Goal: Navigation & Orientation: Find specific page/section

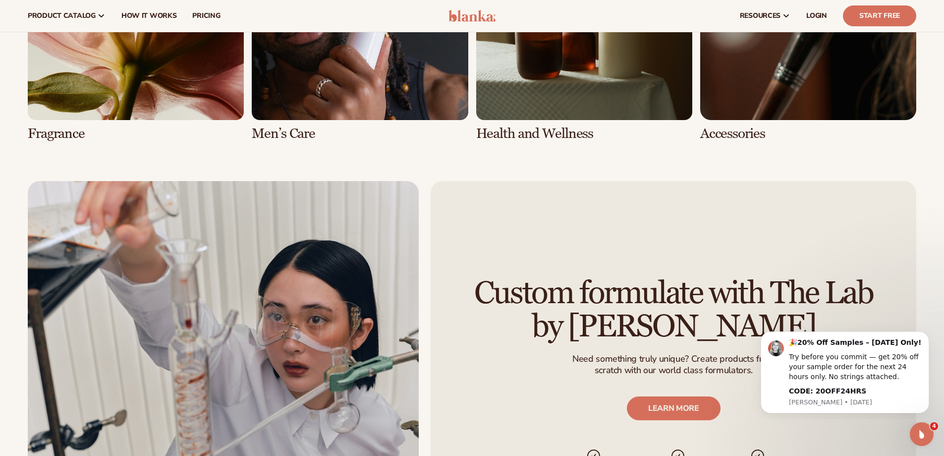
scroll to position [2280, 0]
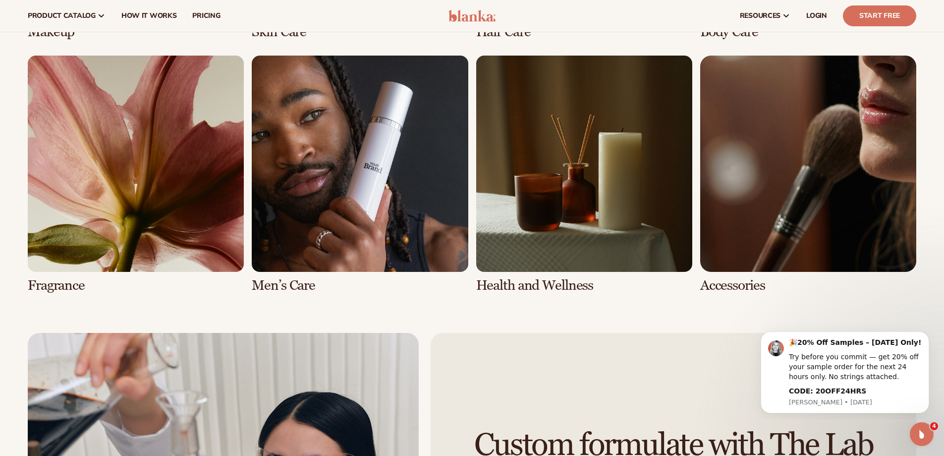
click at [351, 215] on link "6 / 8" at bounding box center [360, 174] width 216 height 237
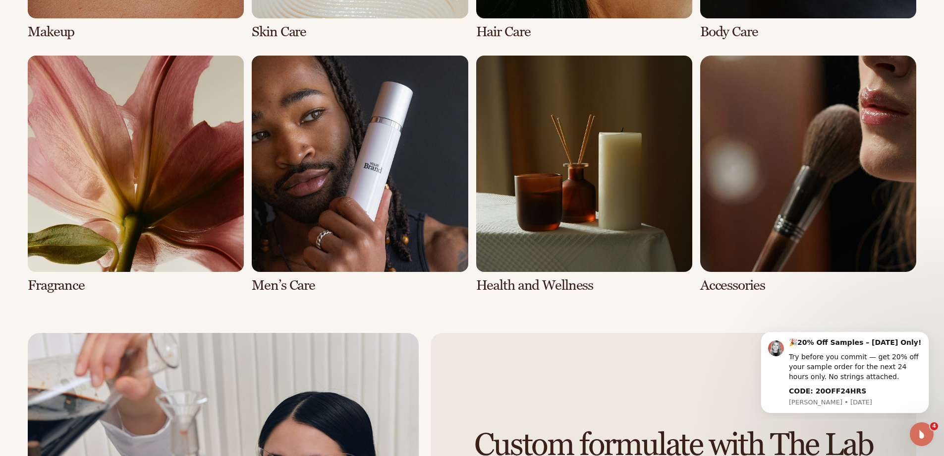
scroll to position [2476, 0]
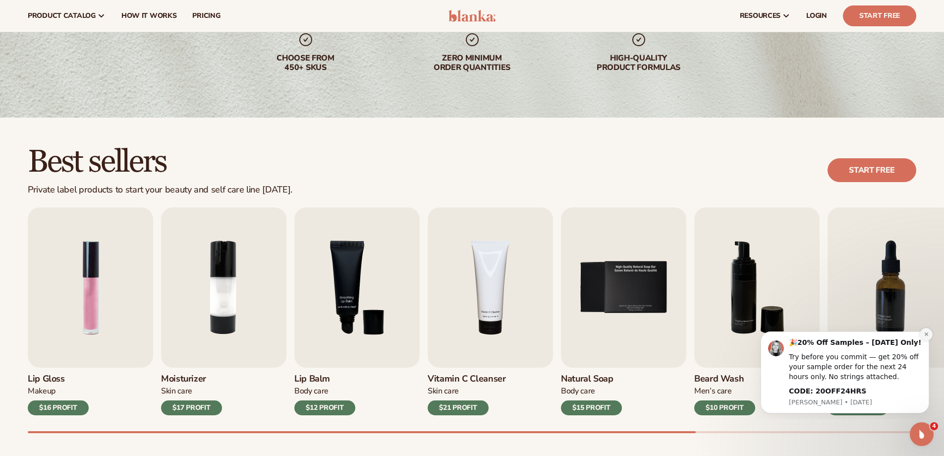
click at [924, 332] on icon "Dismiss notification" at bounding box center [926, 333] width 5 height 5
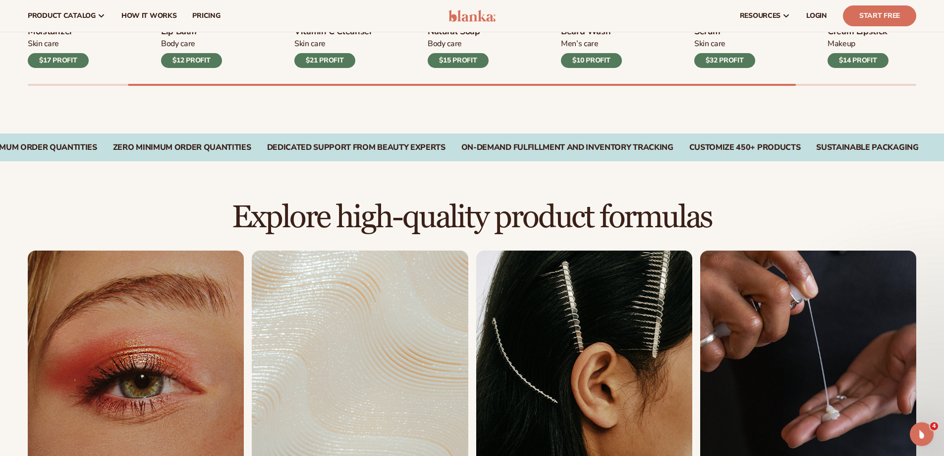
scroll to position [198, 0]
